Goal: Transaction & Acquisition: Purchase product/service

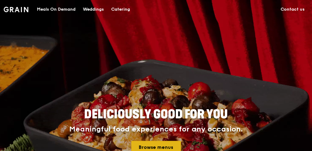
click at [149, 146] on link "Browse menus" at bounding box center [156, 147] width 50 height 13
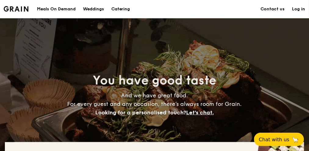
click at [119, 6] on h1 "Catering" at bounding box center [120, 9] width 19 height 18
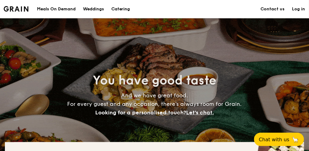
click at [70, 9] on div "Meals On Demand" at bounding box center [56, 9] width 39 height 18
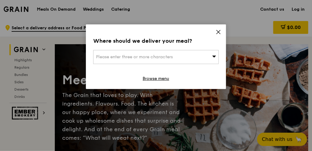
click at [218, 31] on icon at bounding box center [218, 31] width 5 height 5
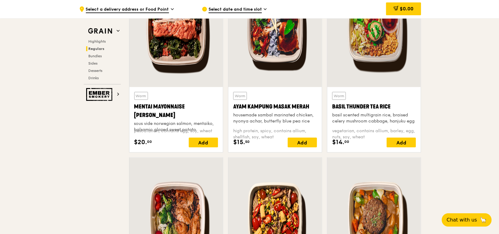
scroll to position [587, 0]
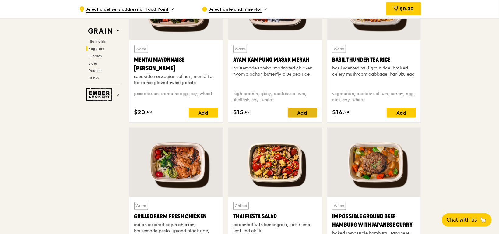
click at [294, 113] on div "Add" at bounding box center [302, 113] width 29 height 10
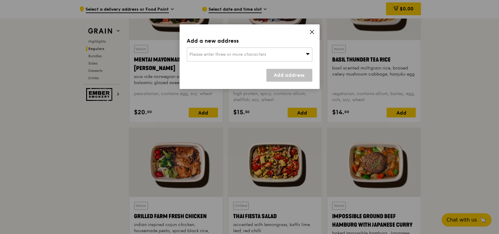
click at [249, 56] on span "Please enter three or more characters" at bounding box center [228, 54] width 77 height 5
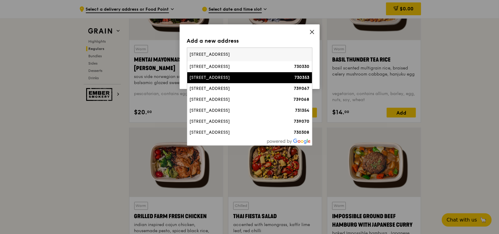
type input "[STREET_ADDRESS]"
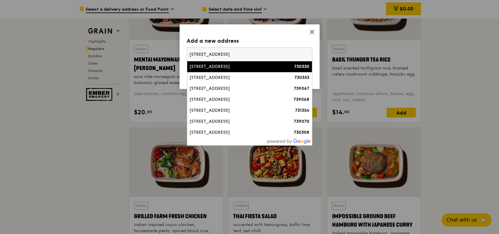
drag, startPoint x: 238, startPoint y: 51, endPoint x: 192, endPoint y: 55, distance: 46.1
drag, startPoint x: 192, startPoint y: 55, endPoint x: 308, endPoint y: 55, distance: 116.1
click at [307, 55] on input "[STREET_ADDRESS]" at bounding box center [249, 54] width 125 height 13
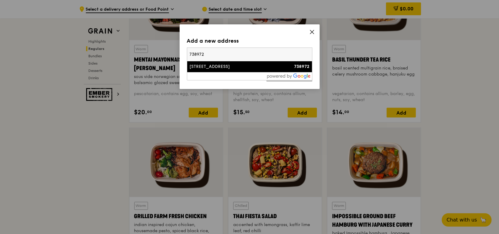
type input "738972"
click at [275, 66] on div "[STREET_ADDRESS]" at bounding box center [235, 67] width 90 height 6
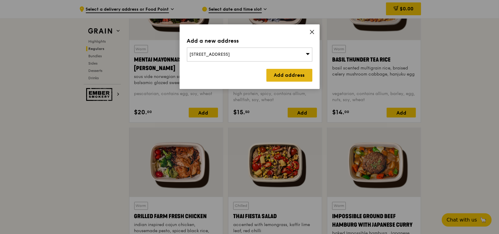
click at [282, 76] on link "Add address" at bounding box center [290, 75] width 46 height 13
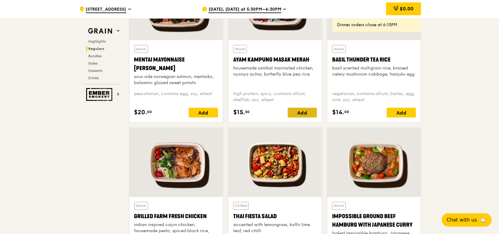
click at [294, 115] on div "Add" at bounding box center [302, 113] width 29 height 10
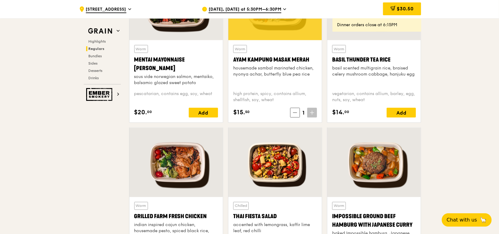
drag, startPoint x: 454, startPoint y: 167, endPoint x: 112, endPoint y: 145, distance: 343.1
drag, startPoint x: 436, startPoint y: 130, endPoint x: 441, endPoint y: 103, distance: 28.1
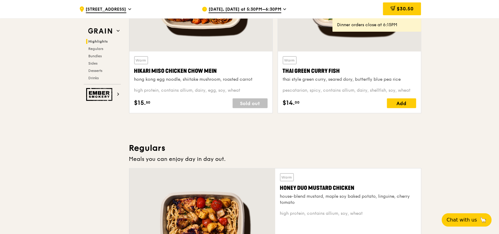
scroll to position [275, 0]
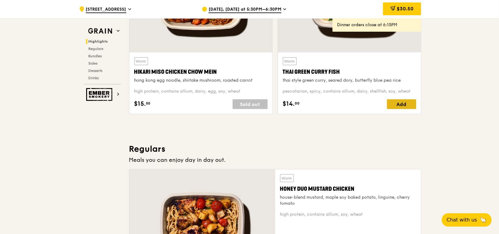
click at [312, 104] on div "Add" at bounding box center [401, 104] width 29 height 10
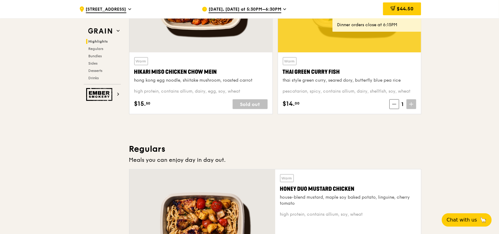
drag, startPoint x: 446, startPoint y: 97, endPoint x: 448, endPoint y: 83, distance: 14.8
click at [271, 8] on span "[DATE], [DATE] at 5:30PM–6:30PM" at bounding box center [245, 9] width 73 height 7
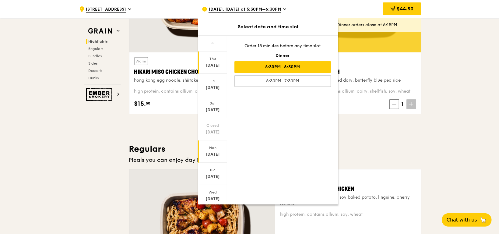
click at [207, 151] on div "[DATE]" at bounding box center [212, 154] width 27 height 6
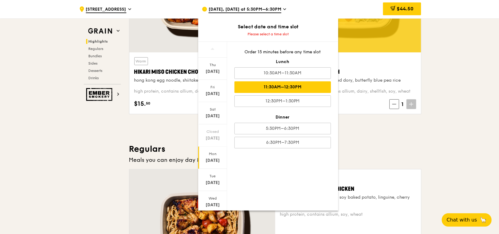
click at [253, 85] on div "11:30AM–12:30PM" at bounding box center [283, 87] width 97 height 12
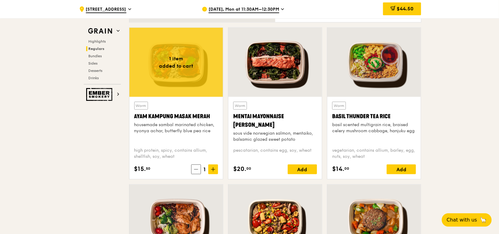
scroll to position [551, 0]
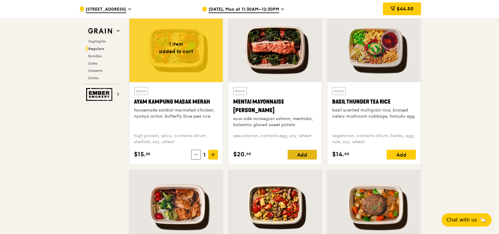
click at [301, 151] on div "Add" at bounding box center [302, 155] width 29 height 10
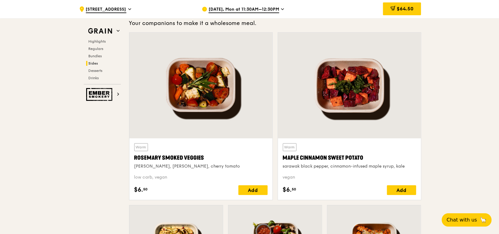
scroll to position [1425, 0]
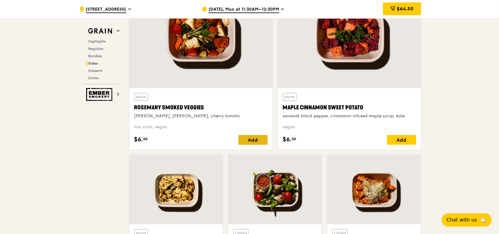
click at [251, 140] on div "Add" at bounding box center [253, 140] width 29 height 10
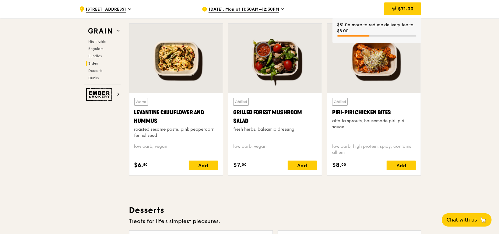
scroll to position [1557, 0]
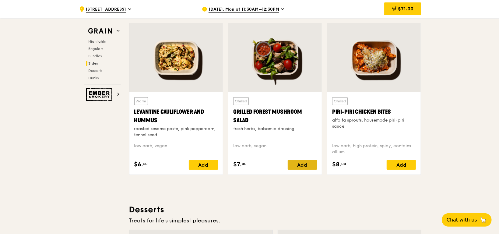
click at [300, 151] on div "Add" at bounding box center [302, 165] width 29 height 10
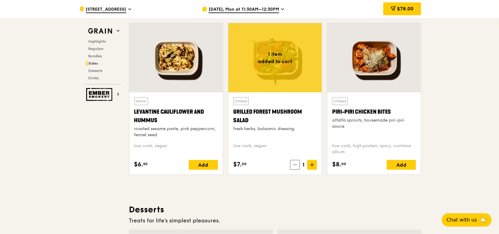
drag, startPoint x: 469, startPoint y: 110, endPoint x: 455, endPoint y: 144, distance: 37.0
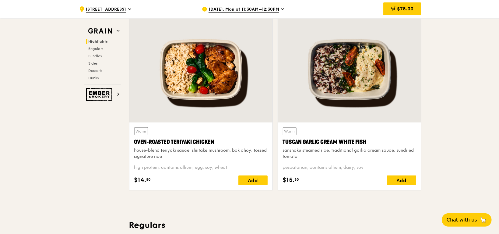
scroll to position [204, 0]
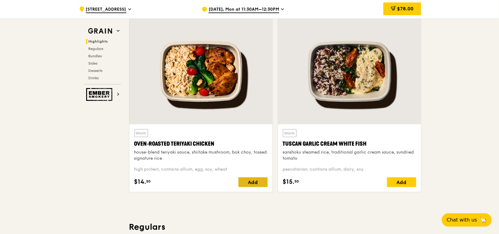
click at [254, 151] on div "Add" at bounding box center [253, 182] width 29 height 10
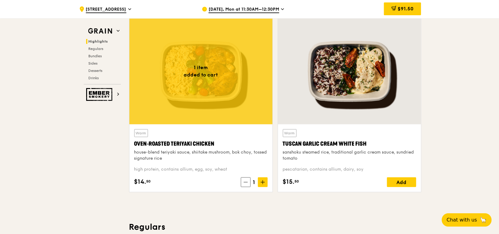
drag, startPoint x: 470, startPoint y: 97, endPoint x: 468, endPoint y: 75, distance: 22.1
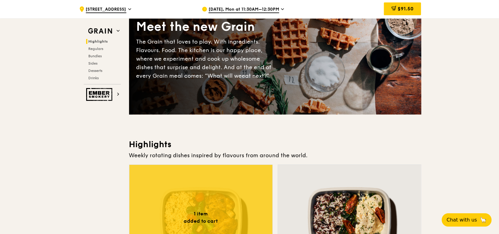
scroll to position [0, 0]
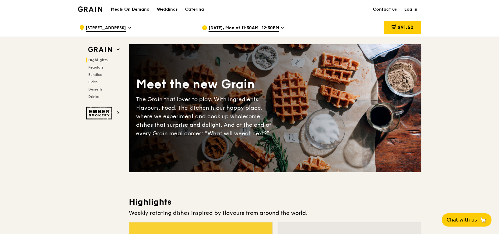
click at [312, 11] on link "Log in" at bounding box center [411, 9] width 20 height 18
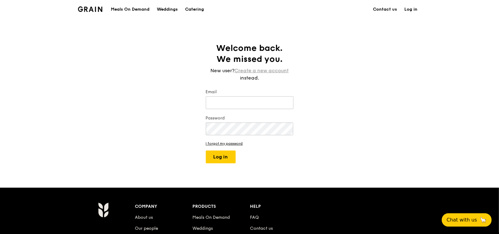
click at [265, 71] on link "Create a new account" at bounding box center [262, 70] width 54 height 7
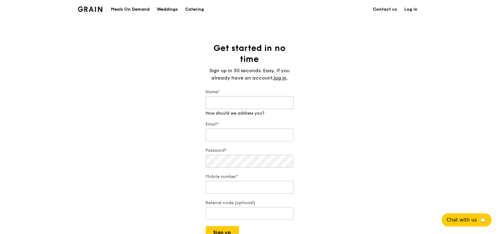
click at [236, 105] on input "Name*" at bounding box center [250, 102] width 88 height 13
type input "[PERSON_NAME]"
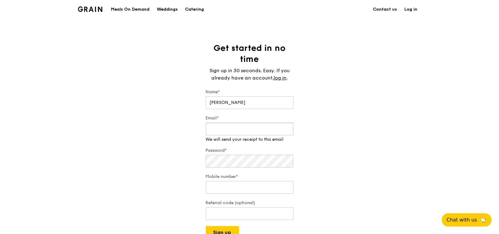
click at [224, 130] on input "Email*" at bounding box center [250, 128] width 88 height 13
type input "[PERSON_NAME][EMAIL_ADDRESS][PERSON_NAME][DOMAIN_NAME]"
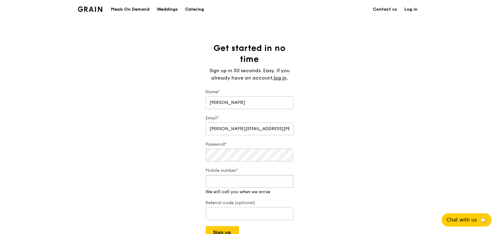
click at [214, 151] on input "Mobile number*" at bounding box center [250, 181] width 88 height 13
type input "81025882"
click at [228, 151] on div "Grain logo Meals On Demand Weddings Catering Contact us Log in Get started in n…" at bounding box center [249, 213] width 499 height 426
click at [224, 151] on button "Sign up" at bounding box center [222, 226] width 33 height 13
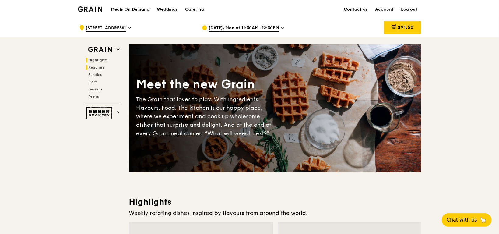
click at [98, 69] on span "Regulars" at bounding box center [97, 67] width 16 height 4
click at [96, 67] on span "Regulars" at bounding box center [97, 67] width 16 height 4
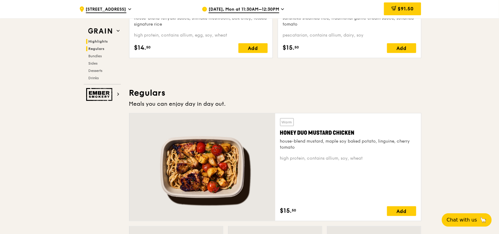
scroll to position [401, 0]
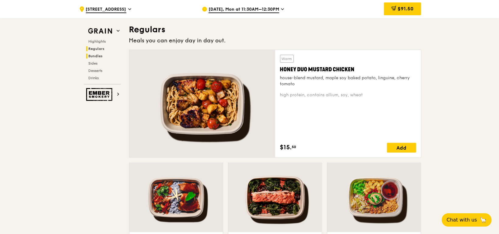
click at [95, 58] on span "Bundles" at bounding box center [96, 56] width 14 height 4
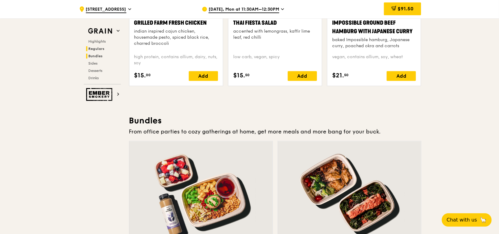
scroll to position [877, 0]
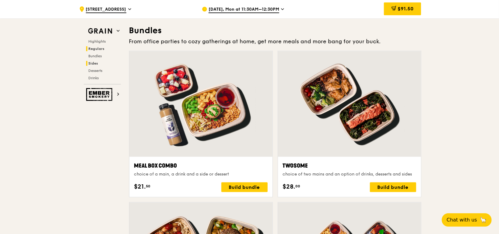
click at [94, 62] on span "Sides" at bounding box center [94, 63] width 10 height 4
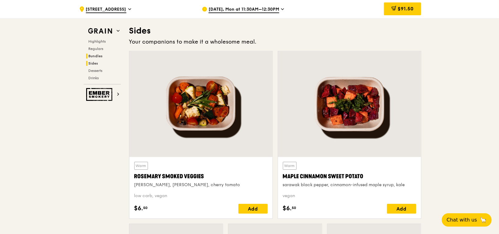
scroll to position [1356, 0]
click at [94, 71] on span "Desserts" at bounding box center [97, 71] width 16 height 4
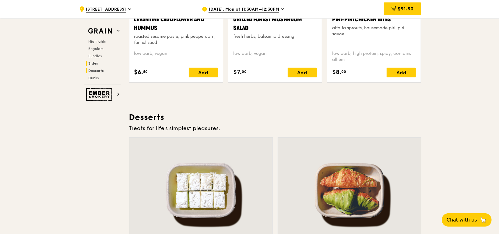
scroll to position [1736, 0]
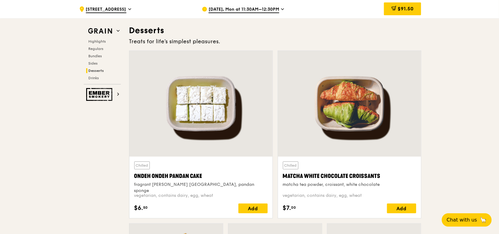
drag, startPoint x: 447, startPoint y: 77, endPoint x: 451, endPoint y: 62, distance: 15.4
